Goal: Task Accomplishment & Management: Complete application form

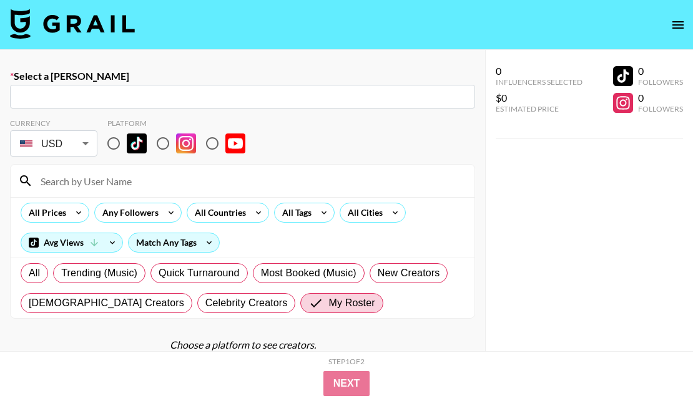
click at [92, 24] on img at bounding box center [72, 24] width 125 height 30
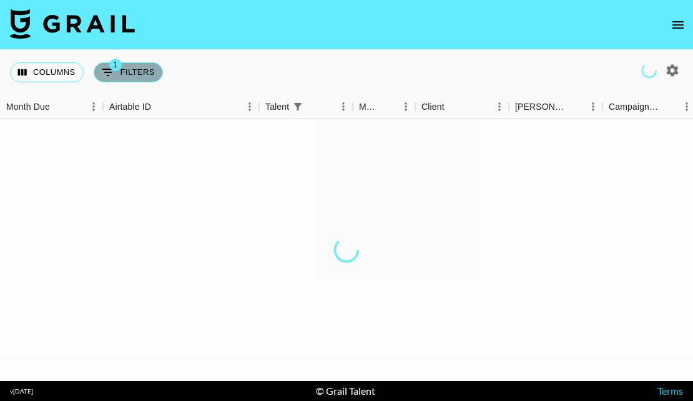
click at [125, 82] on button "1 Filters" at bounding box center [128, 72] width 69 height 20
select select "talentName"
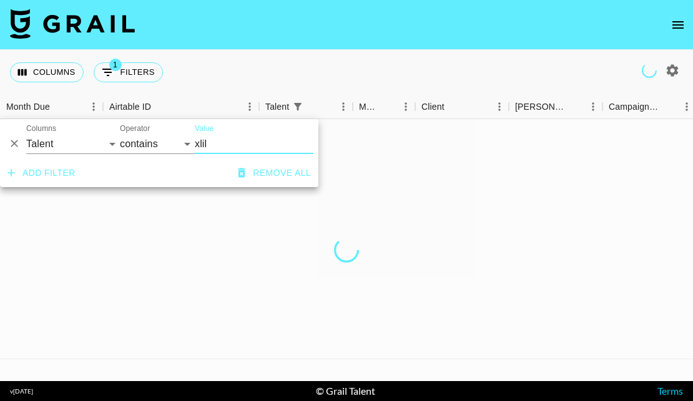
click at [222, 144] on input "xlil" at bounding box center [254, 144] width 119 height 20
click at [203, 145] on input "xlil" at bounding box center [254, 144] width 119 height 20
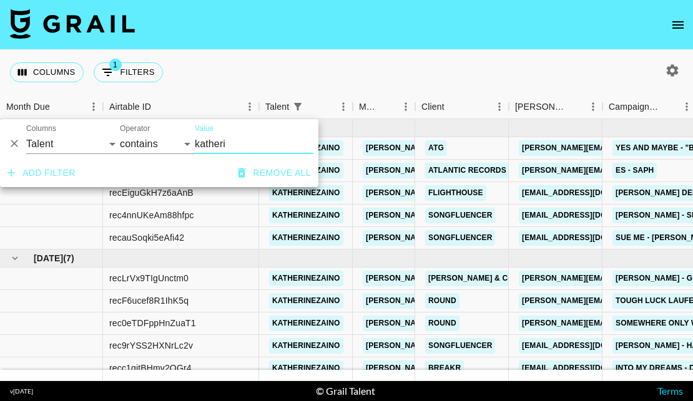
type input "katheri"
click at [66, 142] on select "Grail Platform ID Airtable ID Talent Manager Client [PERSON_NAME] Campaign (Typ…" at bounding box center [73, 144] width 94 height 20
select select "campaign"
click at [26, 134] on select "Grail Platform ID Airtable ID Talent Manager Client [PERSON_NAME] Campaign (Typ…" at bounding box center [73, 144] width 94 height 20
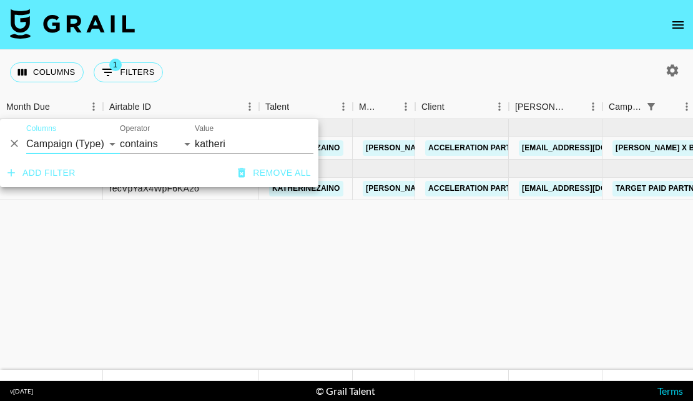
click at [212, 141] on input "katheri" at bounding box center [254, 144] width 119 height 20
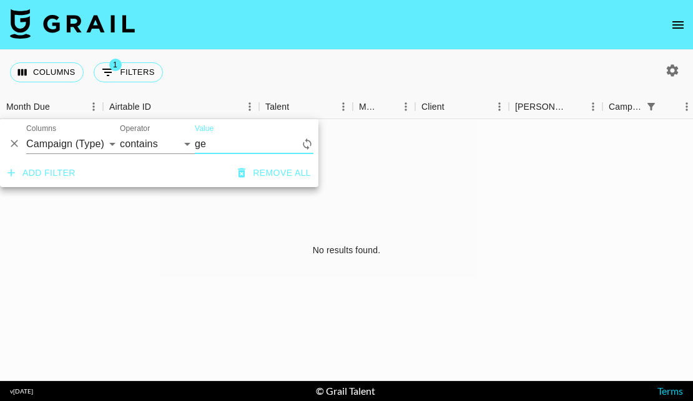
type input "g"
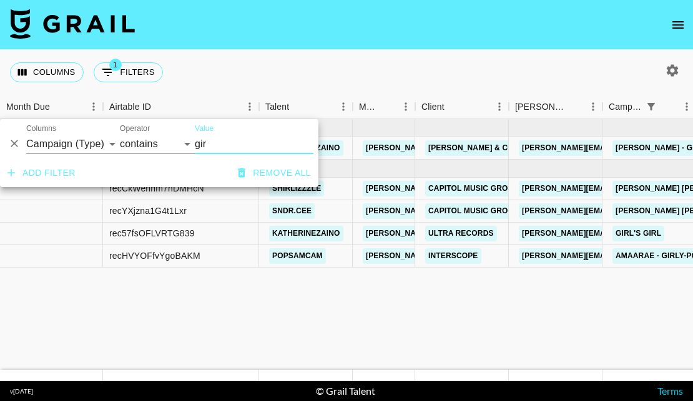
type input "gir"
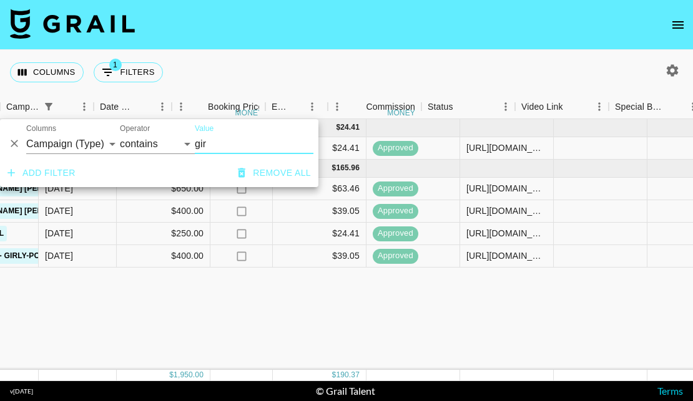
scroll to position [0, 825]
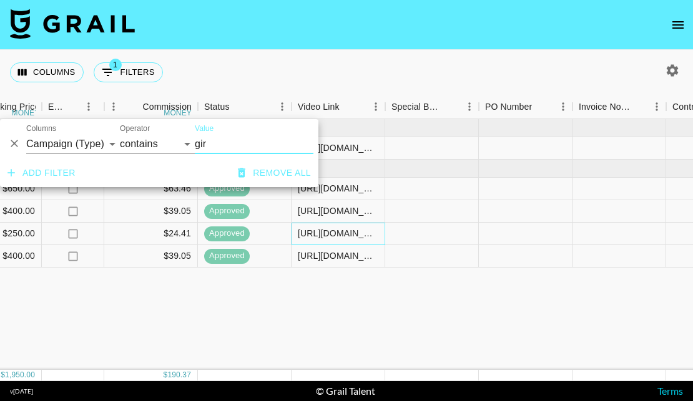
click at [339, 230] on div "[URL][DOMAIN_NAME]" at bounding box center [338, 233] width 80 height 12
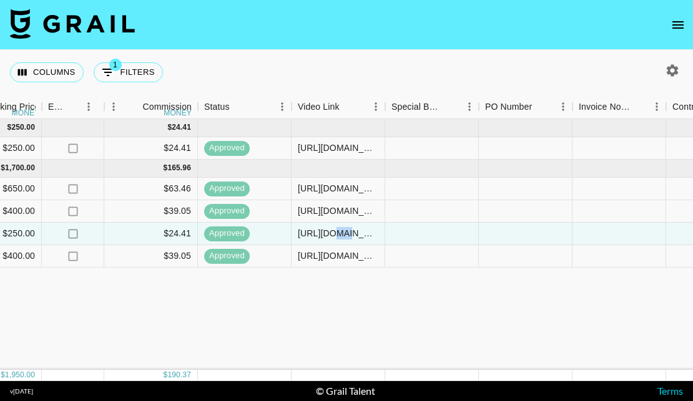
click at [339, 230] on div "[URL][DOMAIN_NAME]" at bounding box center [338, 233] width 80 height 12
click at [339, 230] on input "[URL][DOMAIN_NAME]" at bounding box center [338, 233] width 92 height 10
